Goal: Navigation & Orientation: Find specific page/section

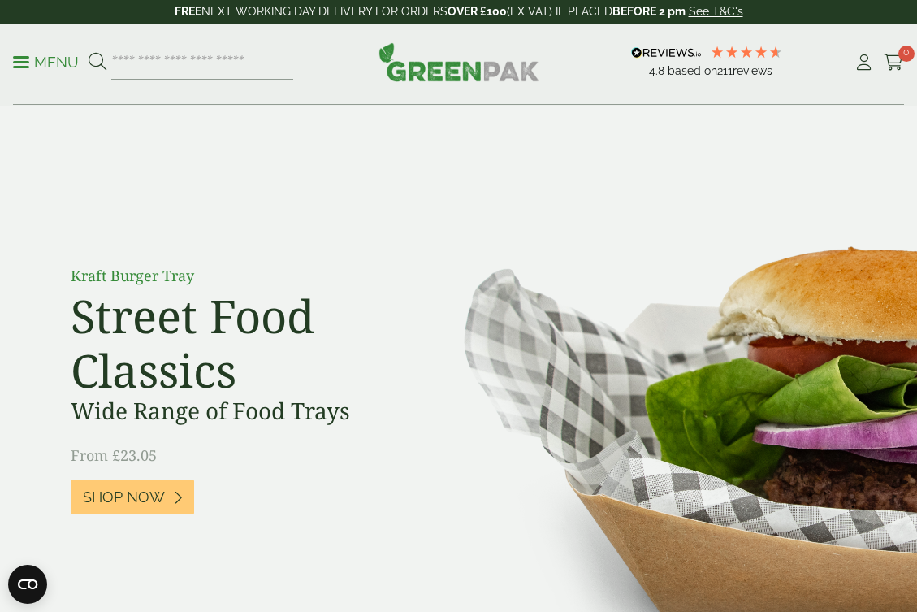
click at [59, 67] on p "Menu" at bounding box center [46, 63] width 66 height 20
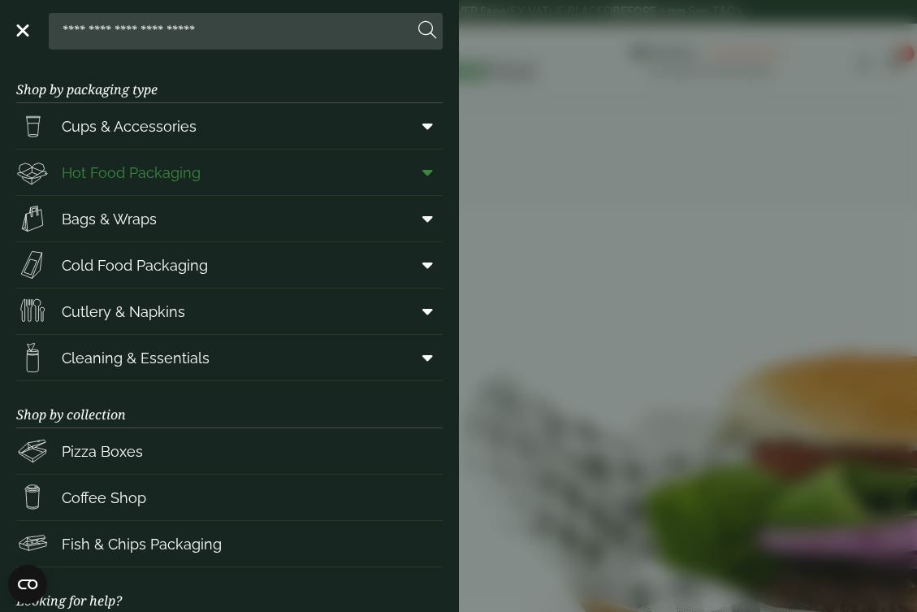
click at [137, 173] on span "Hot Food Packaging" at bounding box center [131, 173] width 139 height 22
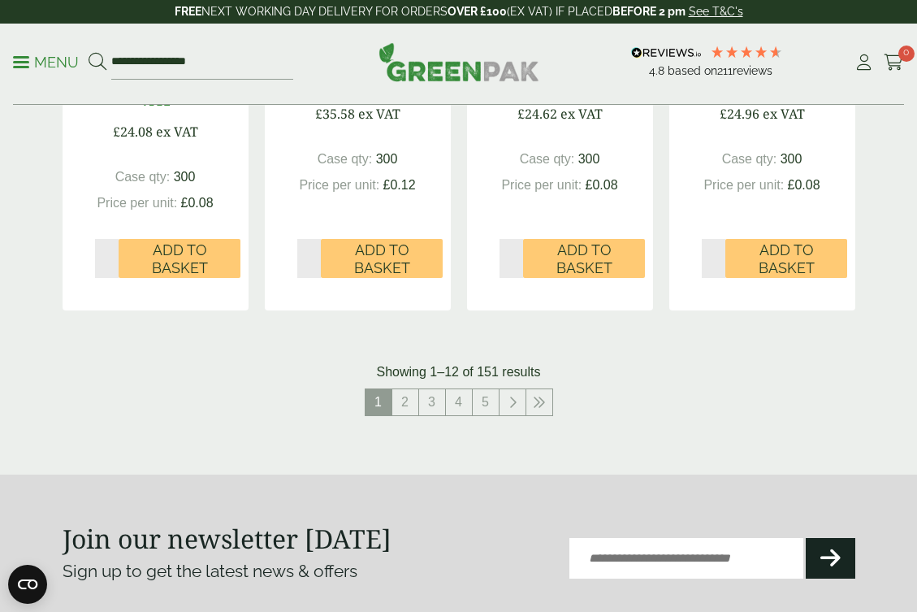
scroll to position [1961, 0]
click at [410, 388] on link "2" at bounding box center [405, 401] width 26 height 26
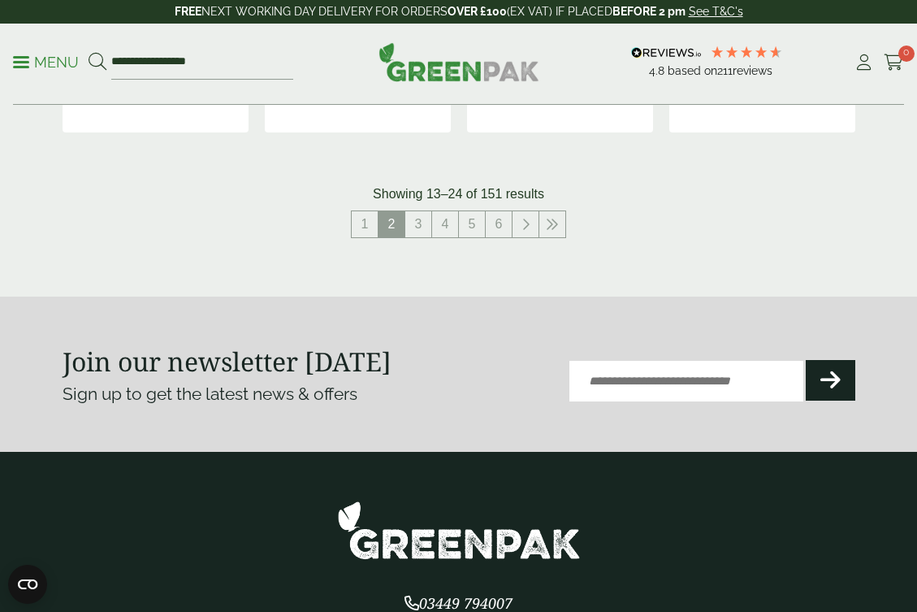
scroll to position [2149, 0]
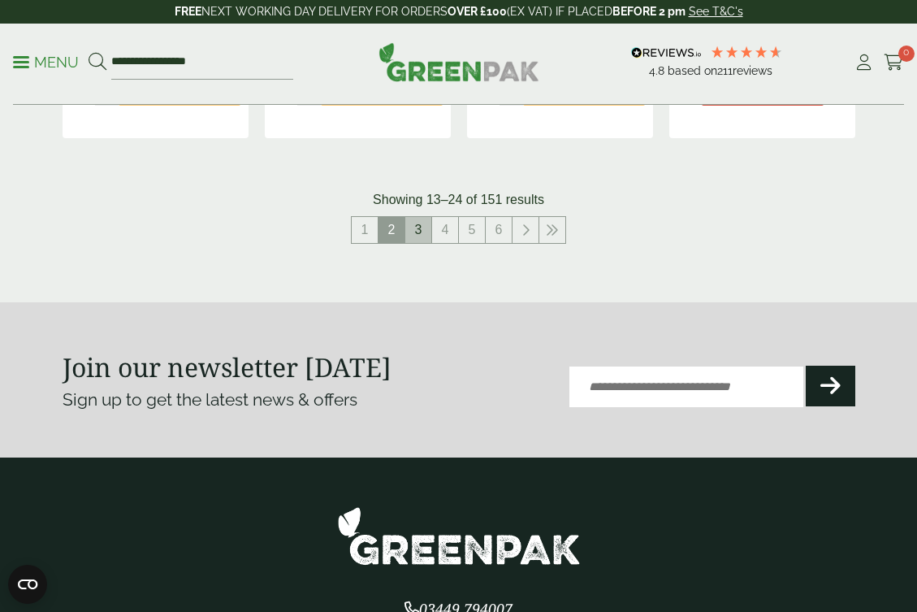
click at [418, 217] on link "3" at bounding box center [418, 230] width 26 height 26
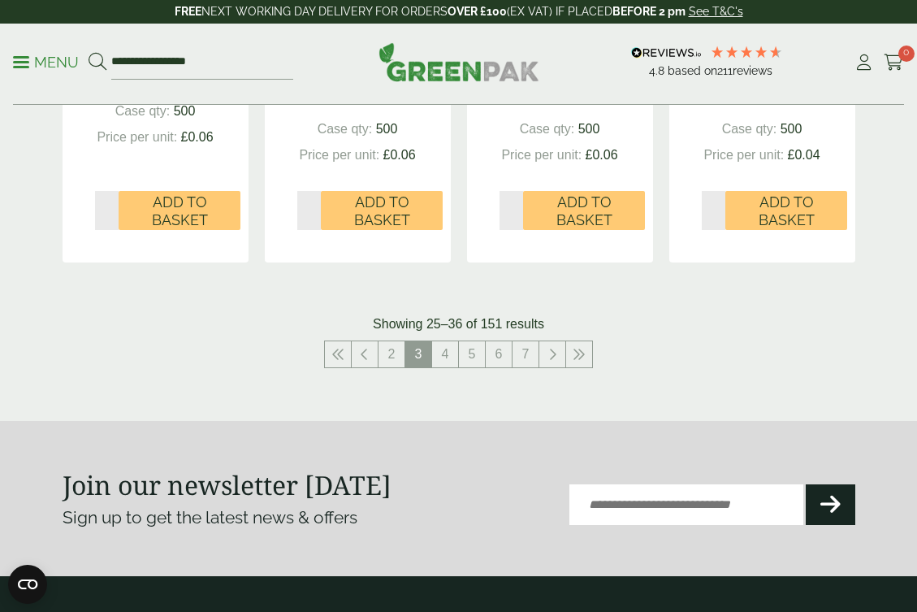
scroll to position [2023, 0]
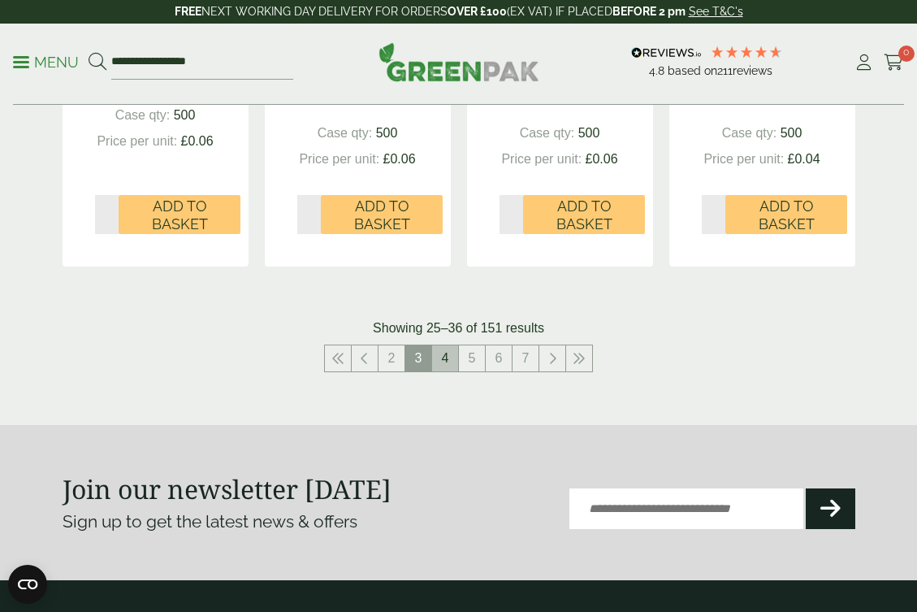
click at [440, 353] on link "4" at bounding box center [445, 358] width 26 height 26
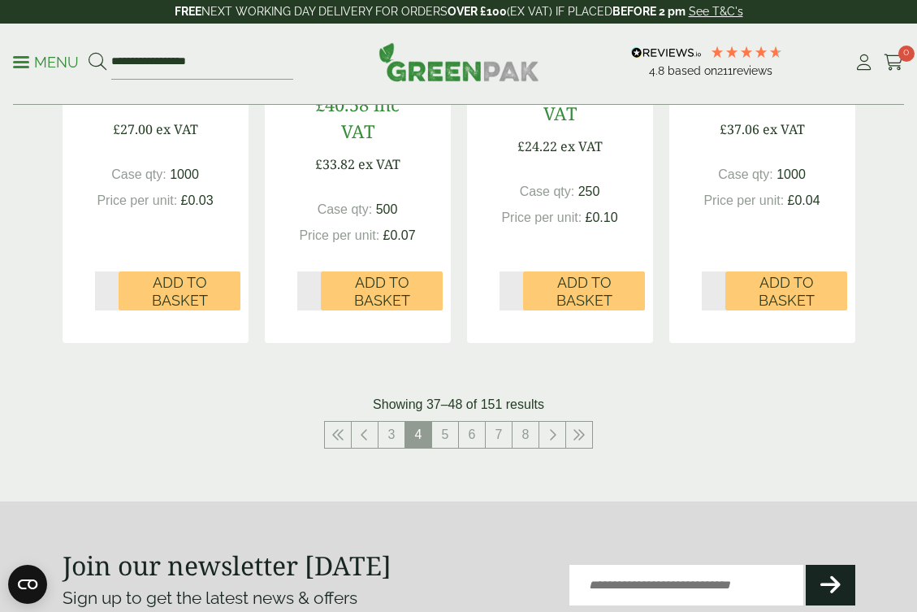
scroll to position [1975, 0]
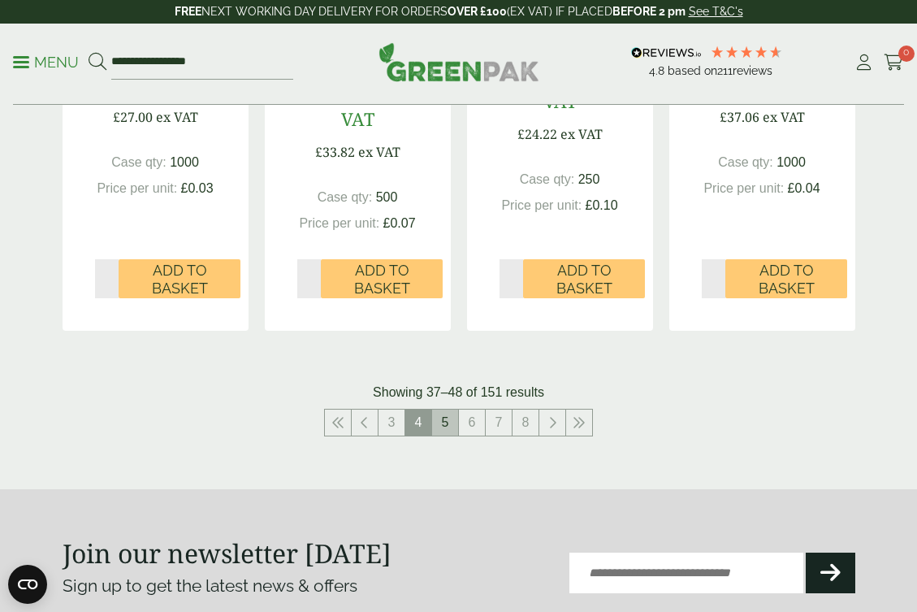
click at [454, 410] on link "5" at bounding box center [445, 423] width 26 height 26
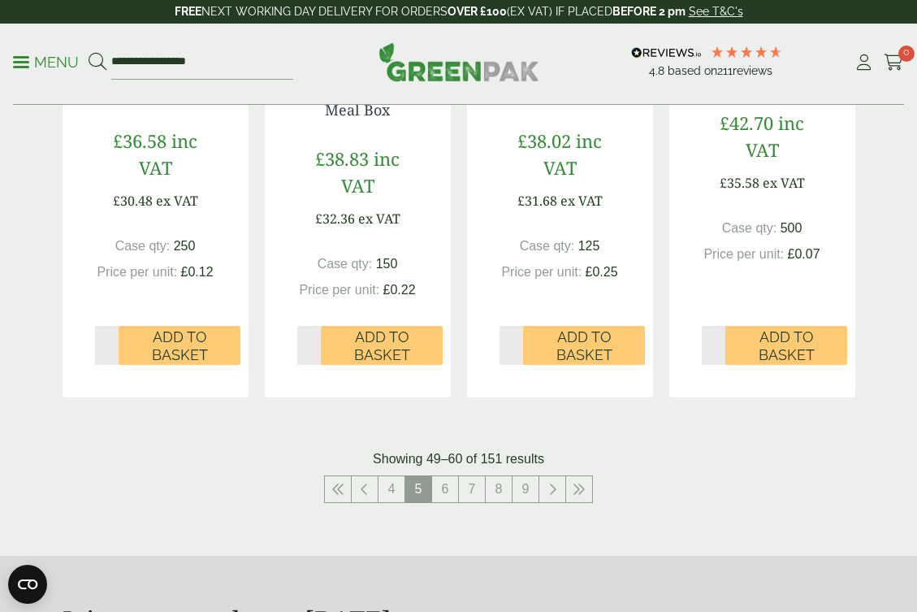
scroll to position [1893, 0]
click at [449, 492] on link "6" at bounding box center [445, 488] width 26 height 26
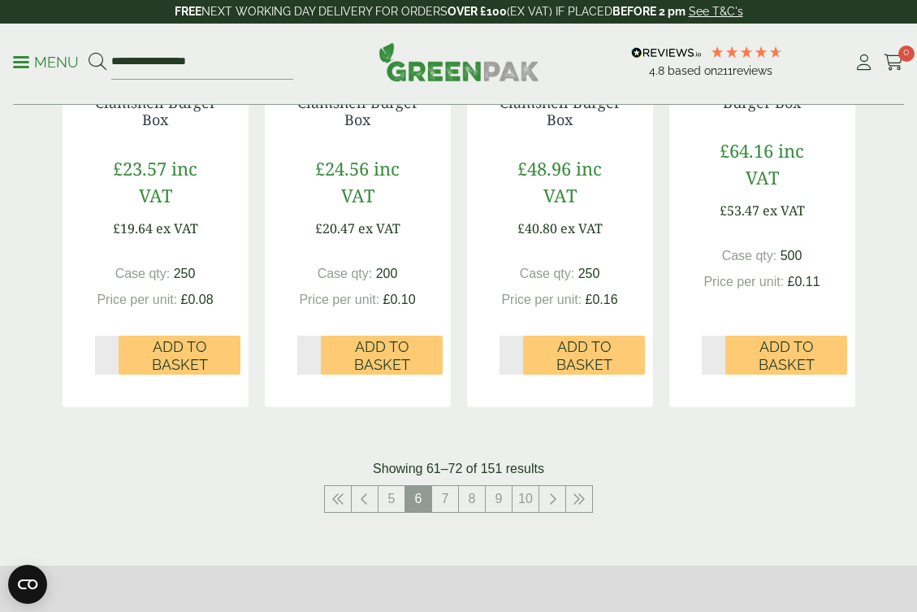
scroll to position [1902, 0]
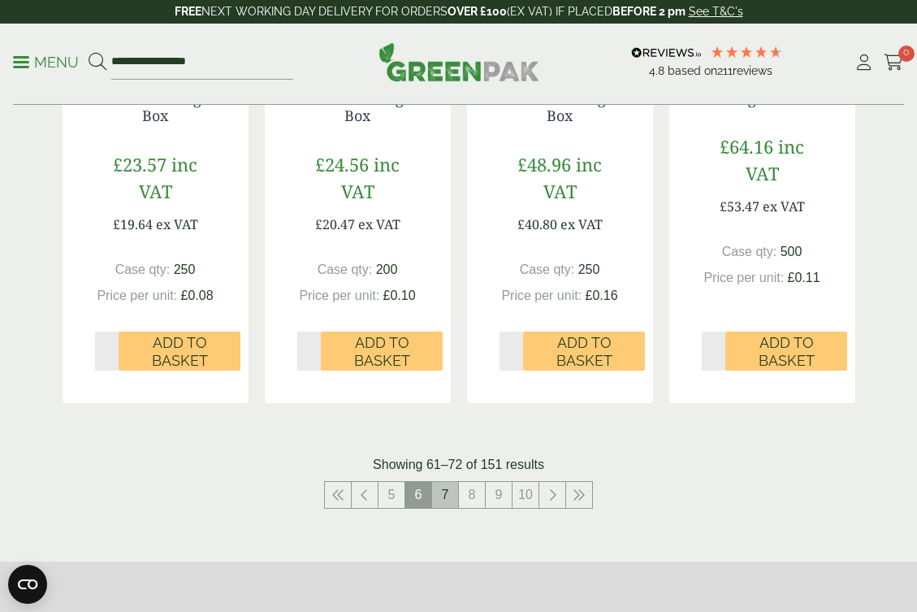
click at [452, 482] on link "7" at bounding box center [445, 495] width 26 height 26
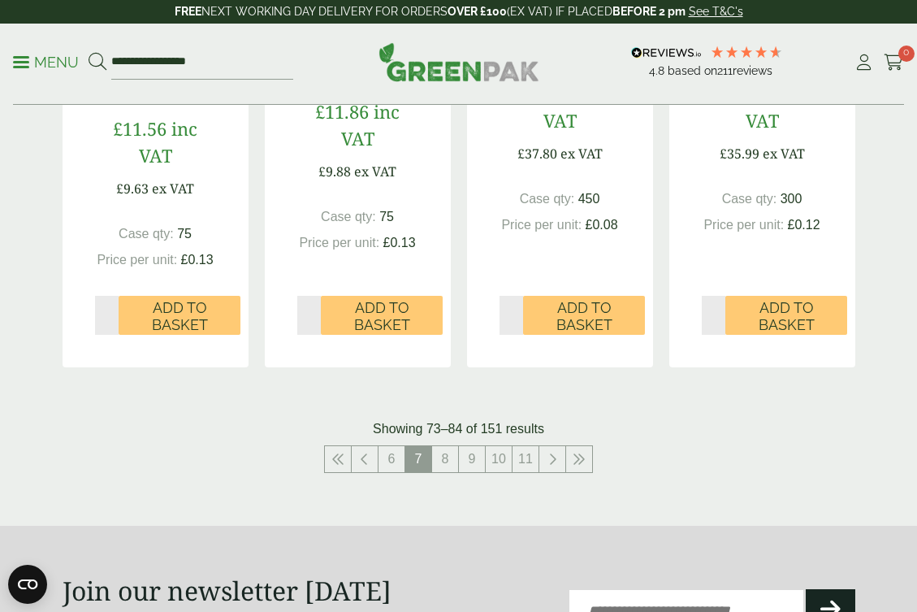
scroll to position [1988, 0]
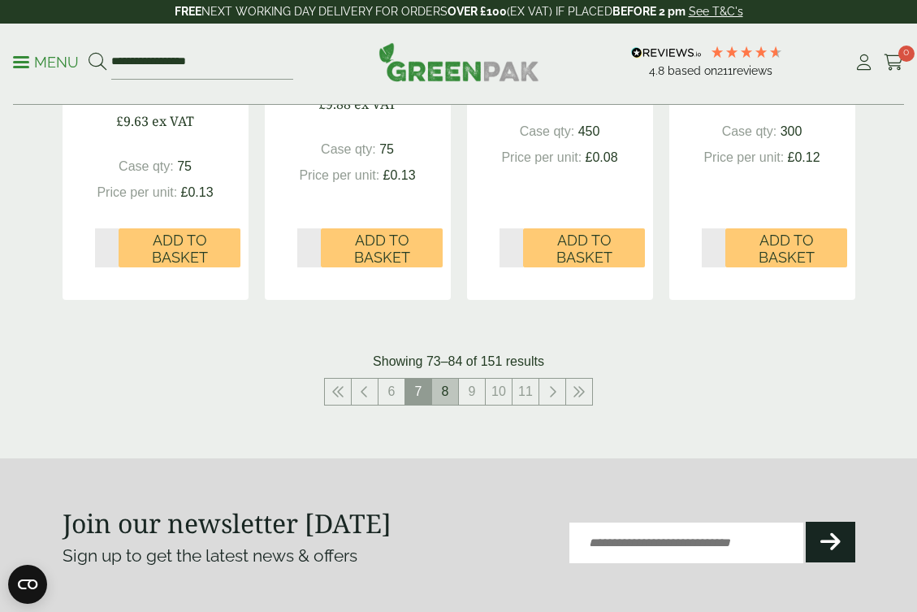
click at [451, 396] on link "8" at bounding box center [445, 392] width 26 height 26
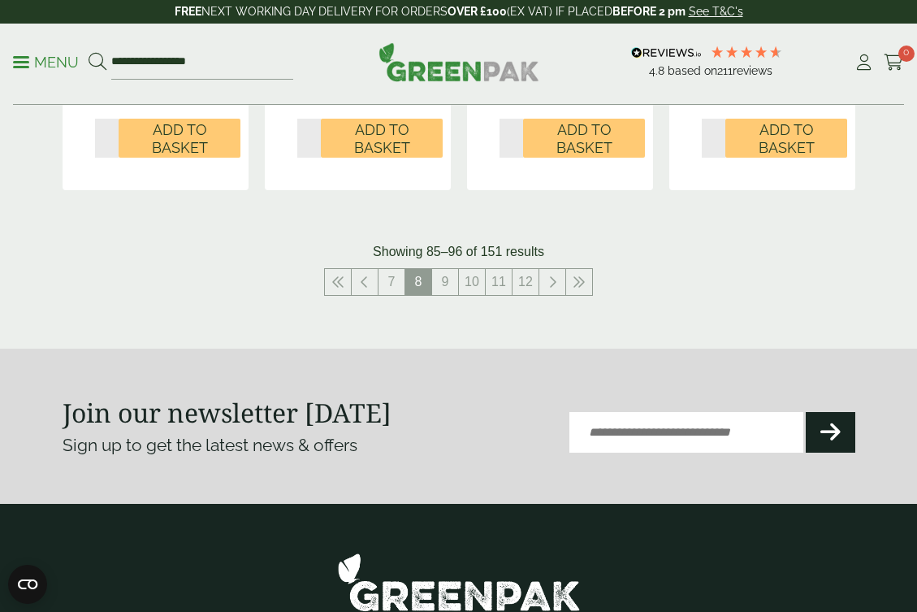
scroll to position [2124, 0]
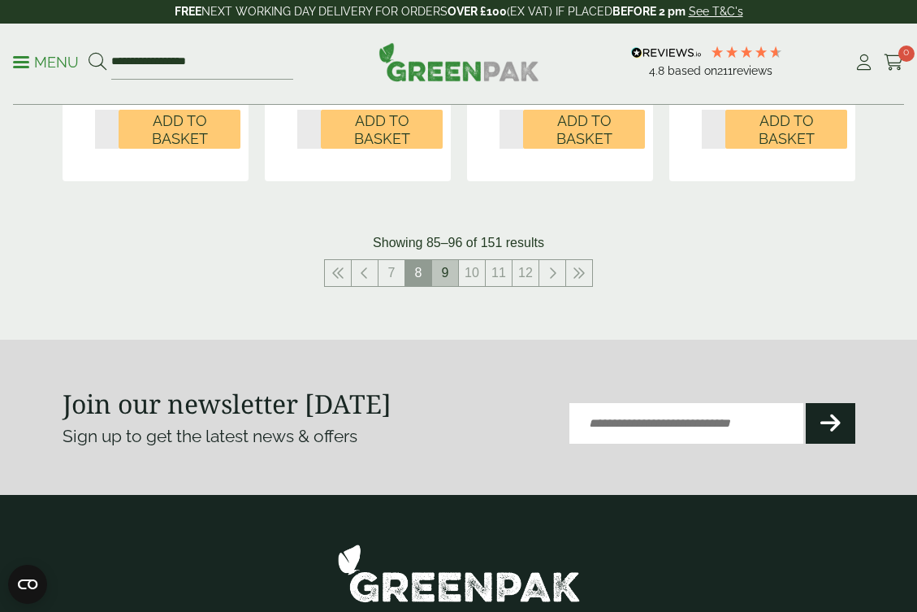
click at [441, 260] on link "9" at bounding box center [445, 273] width 26 height 26
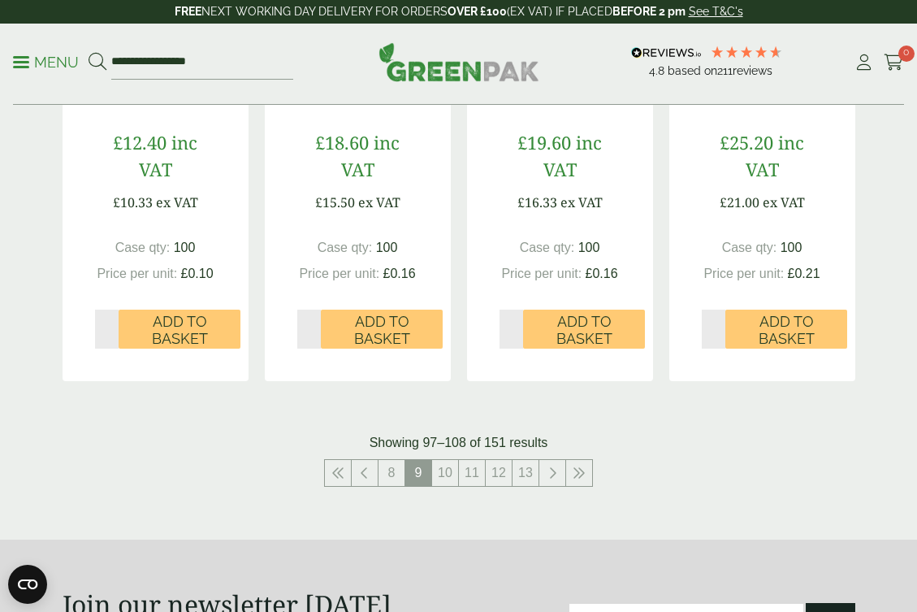
scroll to position [1881, 0]
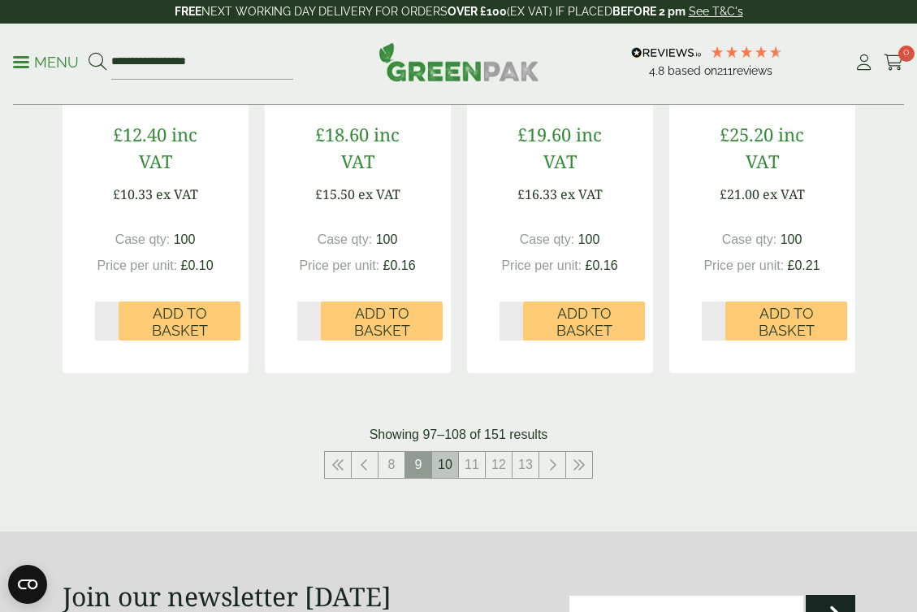
click at [442, 455] on link "10" at bounding box center [445, 465] width 26 height 26
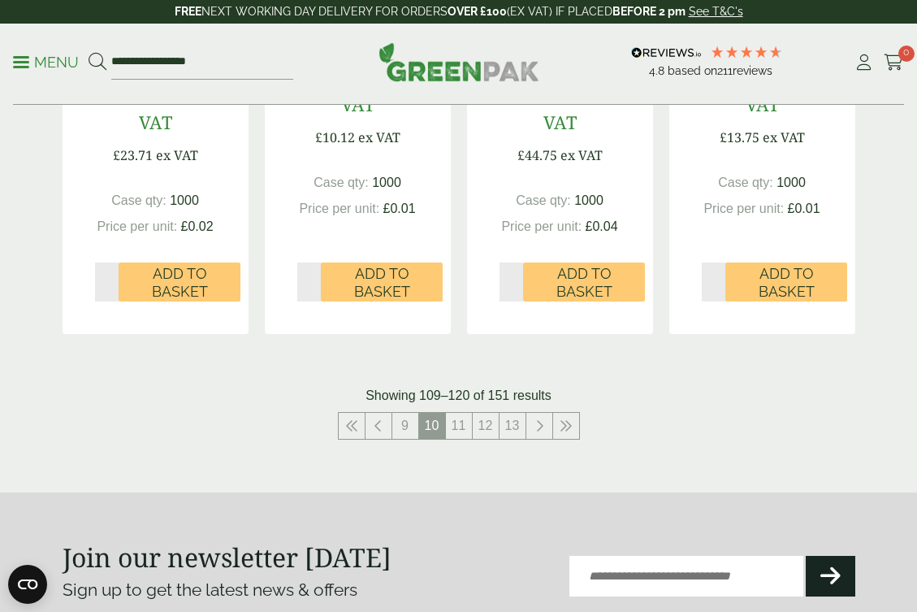
scroll to position [1959, 0]
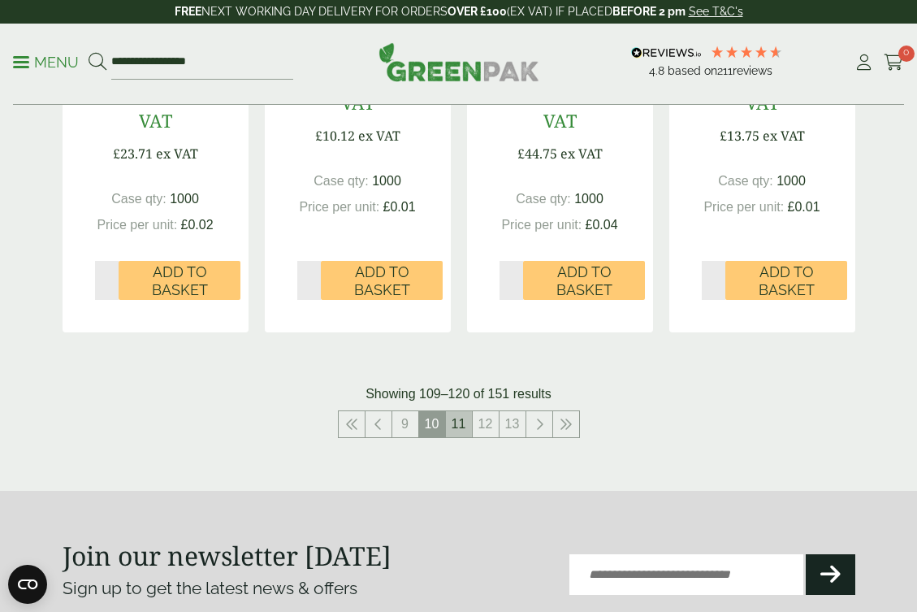
click at [457, 411] on link "11" at bounding box center [459, 424] width 26 height 26
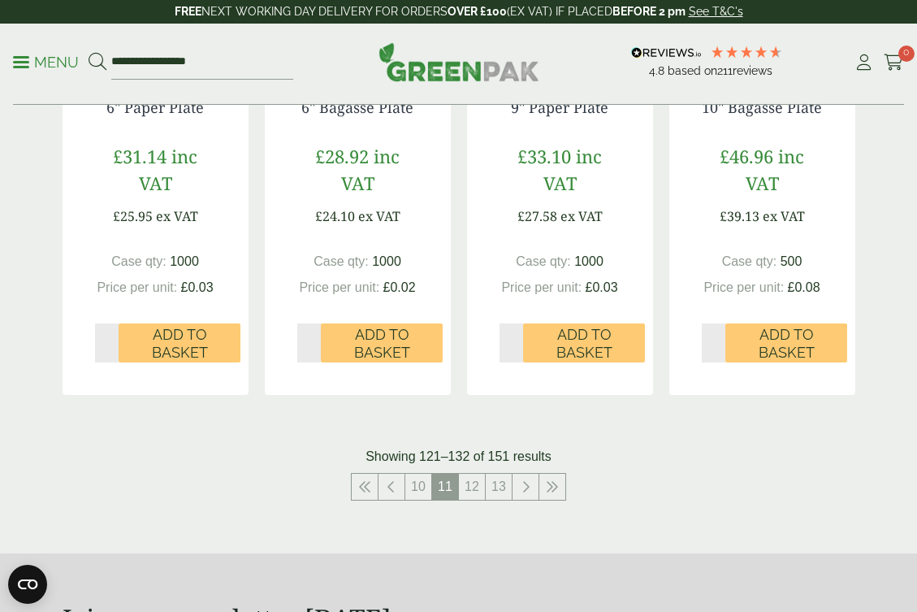
scroll to position [1872, 0]
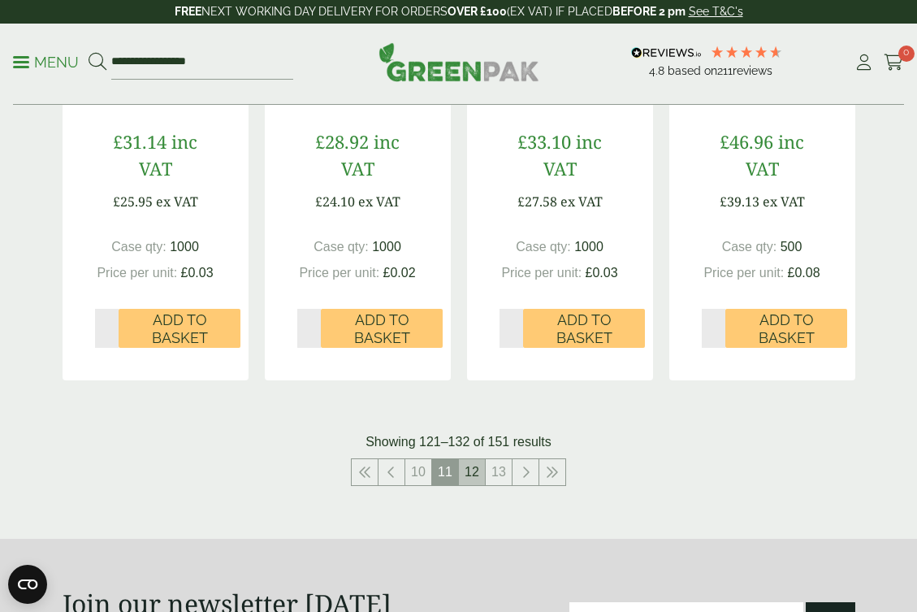
click at [479, 467] on link "12" at bounding box center [472, 472] width 26 height 26
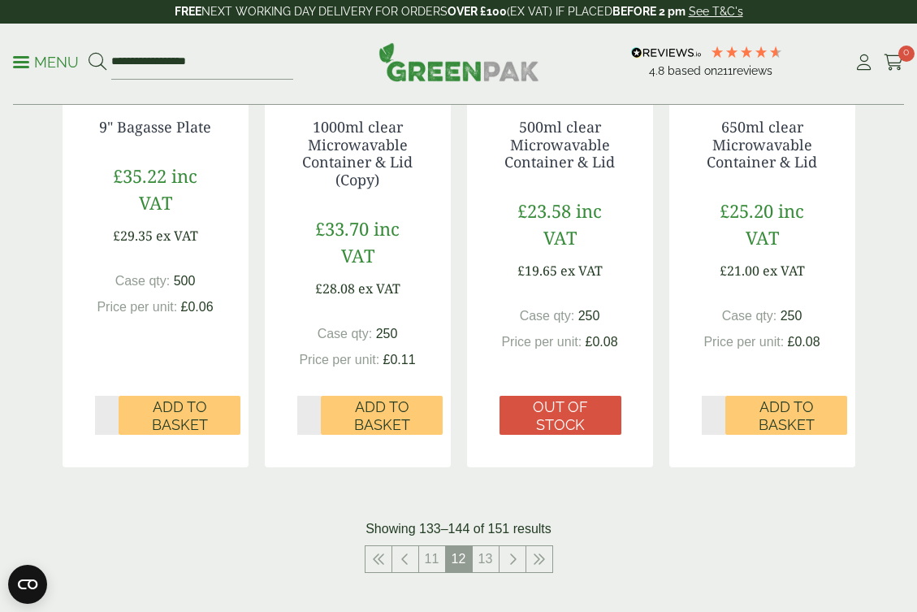
scroll to position [1947, 0]
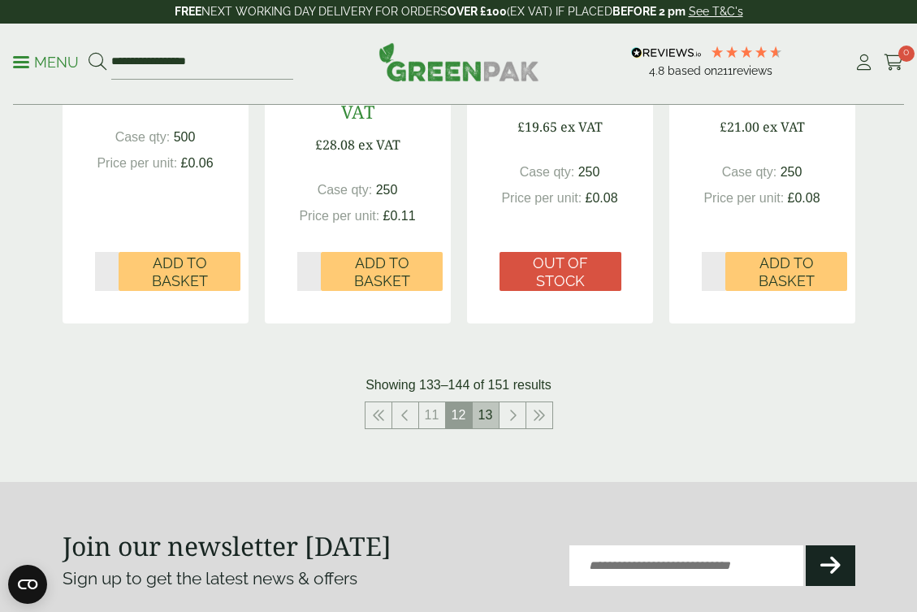
click at [488, 406] on link "13" at bounding box center [486, 415] width 26 height 26
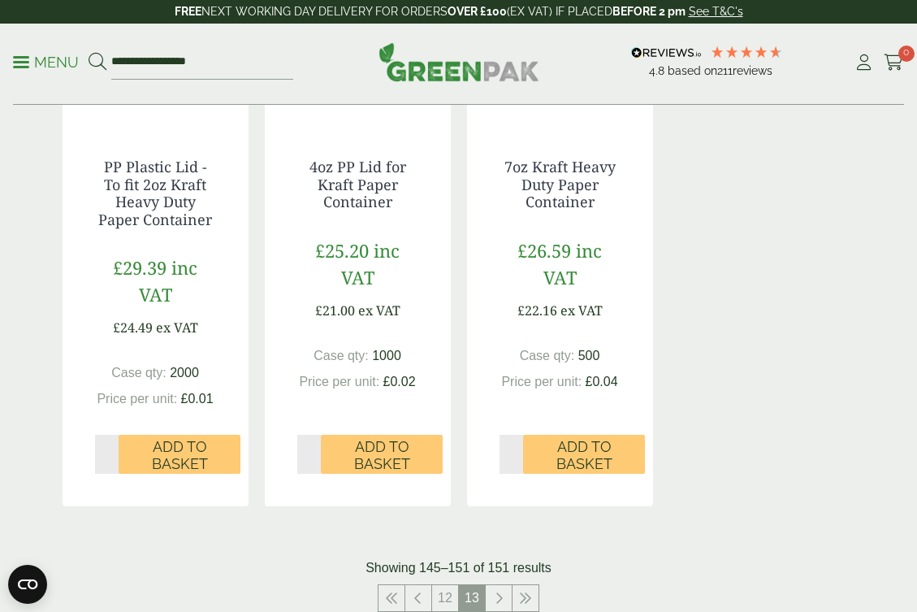
scroll to position [1204, 0]
